Goal: Task Accomplishment & Management: Contribute content

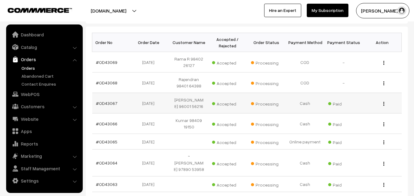
scroll to position [60, 0]
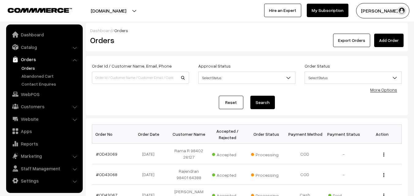
scroll to position [14, 0]
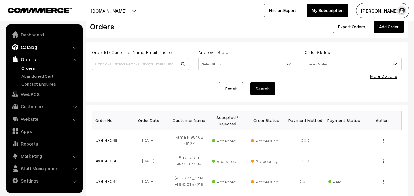
click at [32, 50] on link "Catalog" at bounding box center [44, 47] width 73 height 11
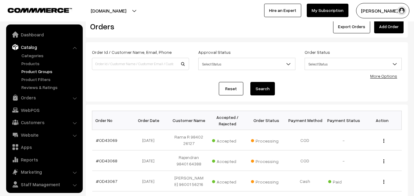
click at [32, 62] on link "Products" at bounding box center [50, 63] width 61 height 6
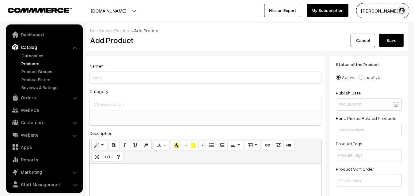
select select
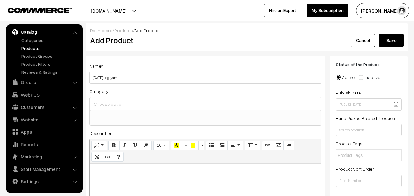
type input "[DATE] Legiyam"
click at [121, 103] on input at bounding box center [205, 104] width 226 height 9
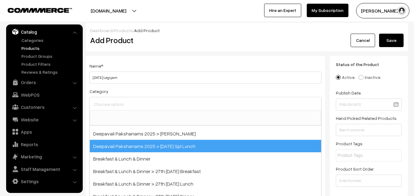
scroll to position [31, 0]
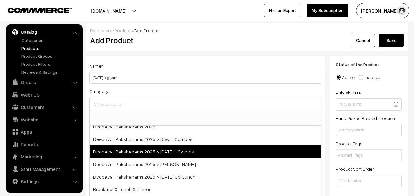
click at [174, 151] on span "Deepavali Pakshanams 2025 > [DATE] - Sweets" at bounding box center [205, 151] width 231 height 13
select select "76"
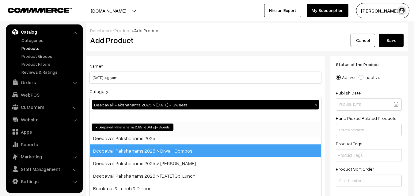
scroll to position [5, 0]
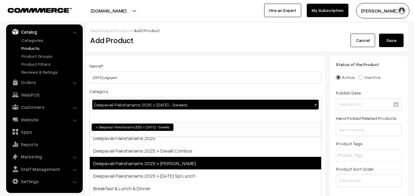
click at [184, 162] on span "Deepavali Pakshanams 2025 > [PERSON_NAME]" at bounding box center [205, 163] width 231 height 13
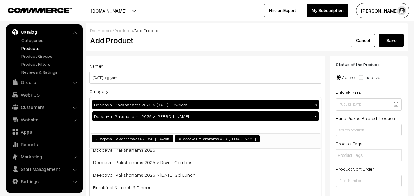
click at [189, 40] on h2 "Add Product" at bounding box center [206, 40] width 233 height 9
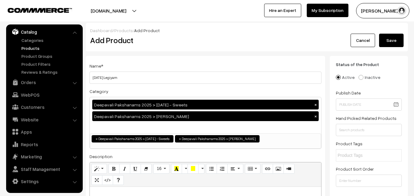
scroll to position [92, 0]
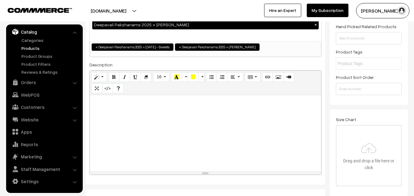
click at [123, 119] on div at bounding box center [205, 133] width 231 height 77
click at [117, 76] on button "Bold (CTRL+B)" at bounding box center [113, 77] width 11 height 10
click at [100, 77] on button "Style" at bounding box center [99, 77] width 16 height 10
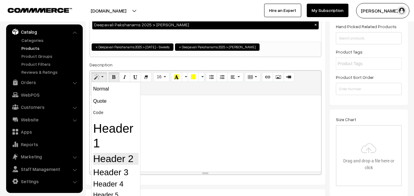
click at [119, 161] on h2 "Header 2" at bounding box center [115, 159] width 45 height 12
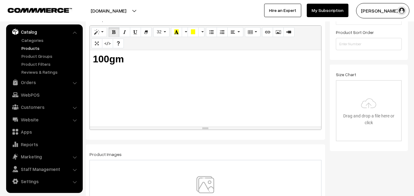
scroll to position [184, 0]
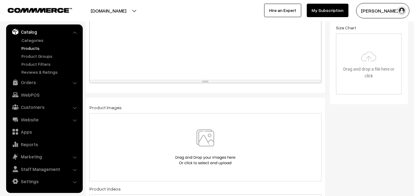
click at [201, 126] on div at bounding box center [205, 147] width 232 height 68
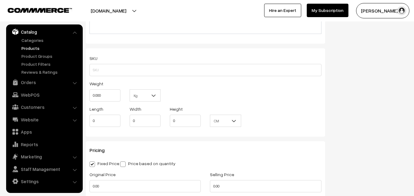
scroll to position [459, 0]
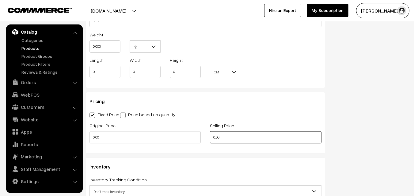
drag, startPoint x: 226, startPoint y: 137, endPoint x: 183, endPoint y: 133, distance: 43.4
click at [183, 133] on div "Original Price 0.00 Selling Price 0.00" at bounding box center [205, 134] width 241 height 25
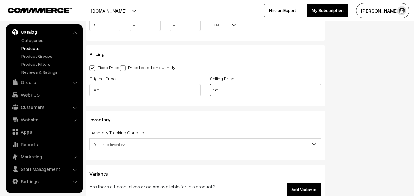
scroll to position [582, 0]
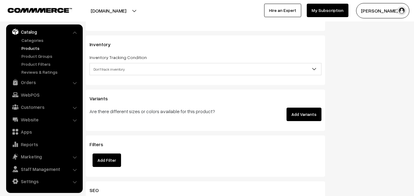
type input "180"
click at [104, 68] on span "Don't track inventory" at bounding box center [205, 69] width 231 height 11
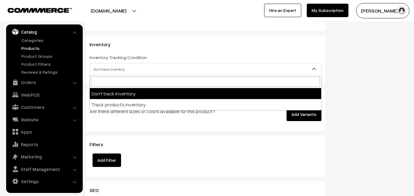
select select "2"
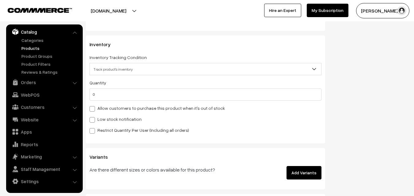
drag, startPoint x: 107, startPoint y: 88, endPoint x: 102, endPoint y: 93, distance: 7.6
click at [105, 89] on div "Quantity 0" at bounding box center [205, 90] width 232 height 22
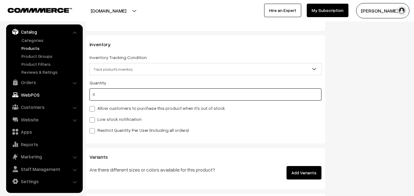
drag, startPoint x: 102, startPoint y: 94, endPoint x: 75, endPoint y: 90, distance: 27.2
type input "100"
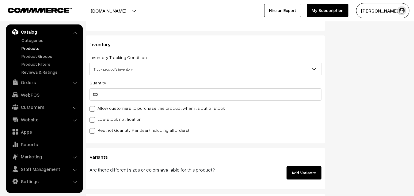
click at [110, 108] on label "Allow customers to purchase this product when it's out of stock" at bounding box center [156, 108] width 135 height 6
click at [93, 108] on input "Allow customers to purchase this product when it's out of stock" at bounding box center [91, 108] width 4 height 4
checkbox input "true"
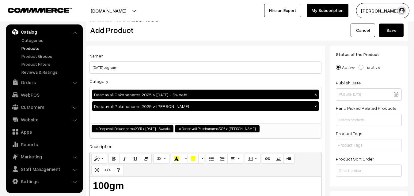
scroll to position [0, 0]
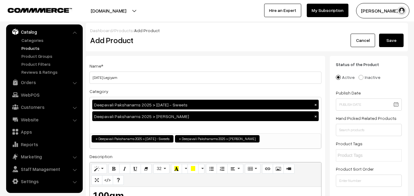
click at [394, 38] on button "Save" at bounding box center [391, 40] width 24 height 13
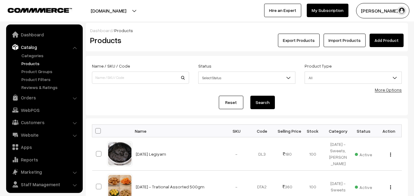
scroll to position [15, 0]
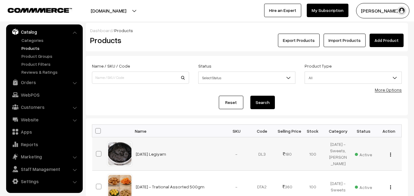
click at [390, 153] on img "button" at bounding box center [390, 155] width 1 height 4
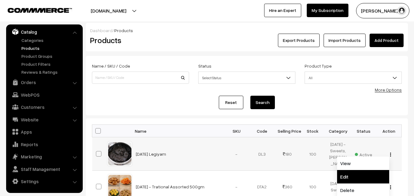
click at [351, 174] on link "Edit" at bounding box center [363, 176] width 52 height 13
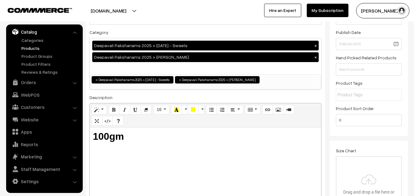
scroll to position [92, 0]
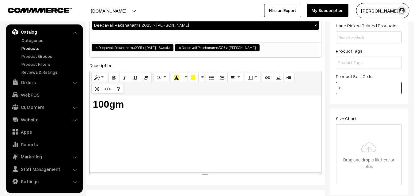
drag, startPoint x: 350, startPoint y: 91, endPoint x: 320, endPoint y: 91, distance: 30.3
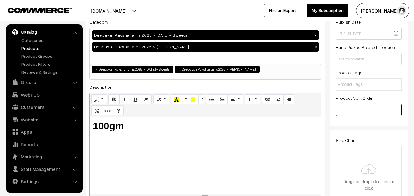
scroll to position [0, 0]
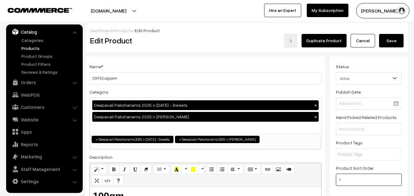
type input "1"
click at [392, 43] on button "Save" at bounding box center [391, 40] width 24 height 13
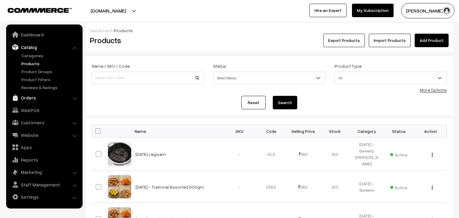
click at [28, 100] on link "Orders" at bounding box center [44, 97] width 73 height 11
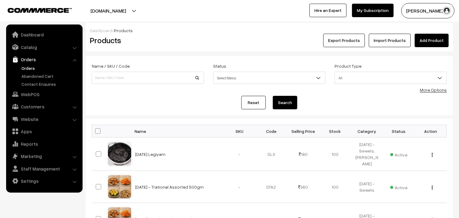
click at [32, 69] on link "Orders" at bounding box center [50, 68] width 61 height 6
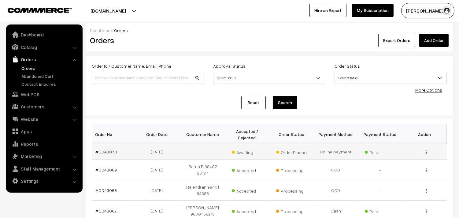
click at [106, 150] on link "#OD43070" at bounding box center [107, 151] width 22 height 5
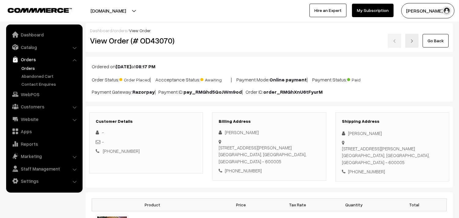
click at [21, 63] on link "Orders" at bounding box center [44, 59] width 73 height 11
click at [23, 66] on link "Orders" at bounding box center [50, 68] width 61 height 6
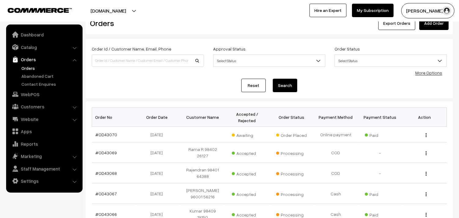
scroll to position [34, 0]
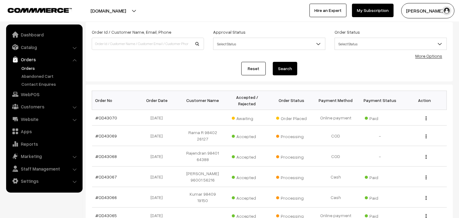
click at [23, 66] on link "Orders" at bounding box center [50, 68] width 61 height 6
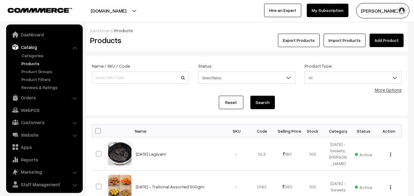
scroll to position [15, 0]
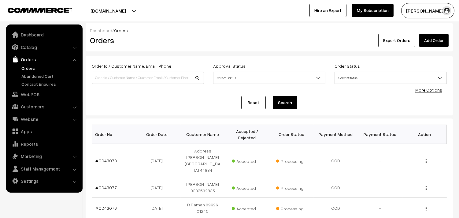
click at [28, 70] on link "Orders" at bounding box center [50, 68] width 61 height 6
click at [29, 68] on link "Orders" at bounding box center [50, 68] width 61 height 6
click at [32, 69] on link "Orders" at bounding box center [50, 68] width 61 height 6
